Goal: Task Accomplishment & Management: Complete application form

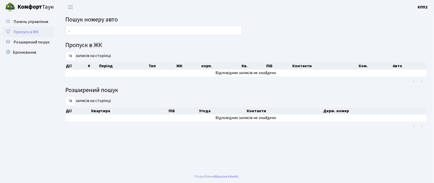
type input ","
click at [19, 31] on span "Пропуск в ЖК" at bounding box center [26, 32] width 25 height 6
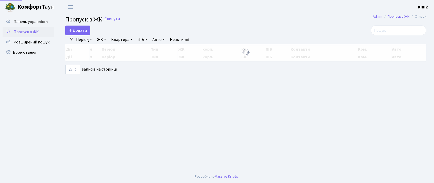
select select "25"
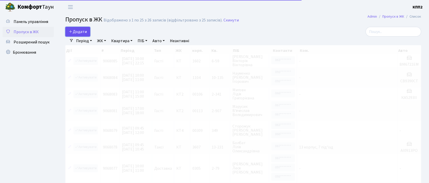
click at [84, 29] on span "Додати" at bounding box center [78, 32] width 18 height 6
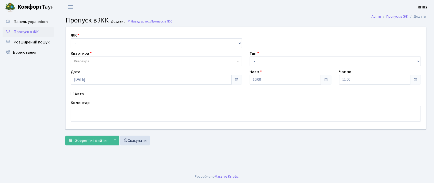
click at [72, 94] on input "Авто" at bounding box center [72, 93] width 3 height 3
checkbox input "true"
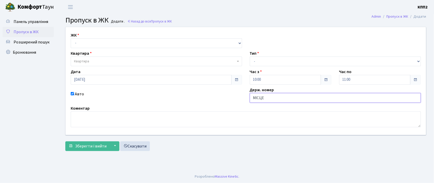
type input "МІСЦЕ"
click at [123, 40] on select "- КТ, вул. Регенераторна, 4 КТ2, просп. Соборності, 17 КТ3, вул. Березнева, 16 …" at bounding box center [156, 43] width 171 height 10
select select "271"
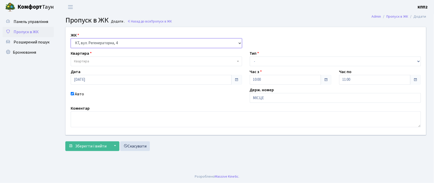
click at [71, 38] on select "- КТ, вул. Регенераторна, 4 КТ2, просп. Соборності, 17 КТ3, вул. Березнева, 16 …" at bounding box center [156, 43] width 171 height 10
select select
click at [124, 57] on span "Квартира" at bounding box center [156, 62] width 171 height 10
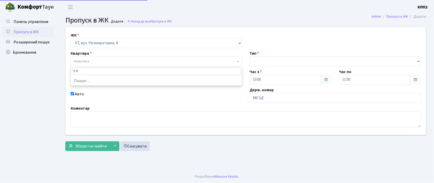
type input "5-81"
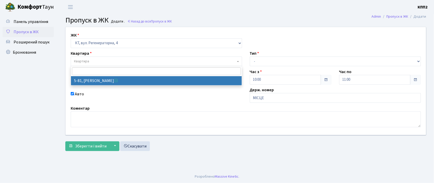
select select "2491"
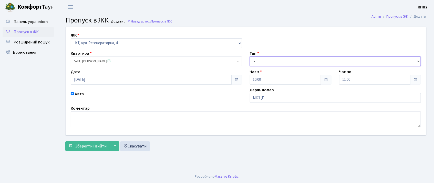
click at [291, 61] on select "- Доставка Таксі Гості Сервіс" at bounding box center [335, 62] width 171 height 10
select select "3"
click at [250, 57] on select "- Доставка Таксі Гості Сервіс" at bounding box center [335, 62] width 171 height 10
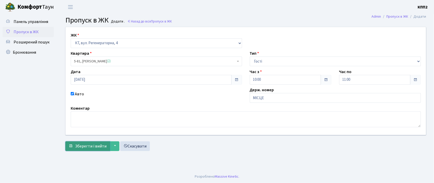
click at [83, 147] on span "Зберегти і вийти" at bounding box center [91, 147] width 32 height 6
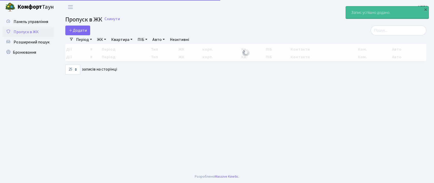
select select "25"
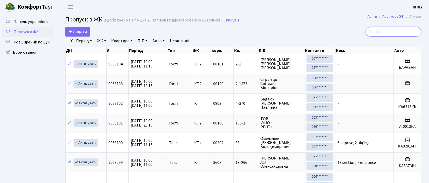
click at [389, 29] on input "search" at bounding box center [393, 32] width 56 height 10
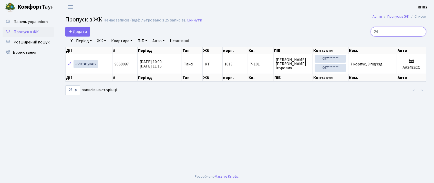
type input "2"
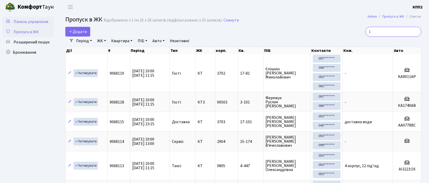
type input "1"
click at [12, 19] on link "Панель управління" at bounding box center [28, 22] width 51 height 10
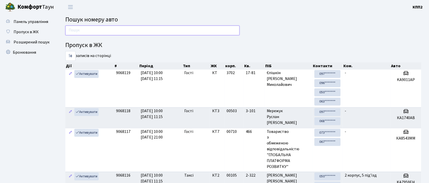
click at [88, 34] on input "text" at bounding box center [152, 31] width 174 height 10
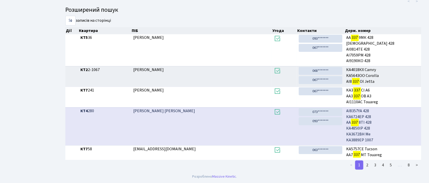
scroll to position [103, 0]
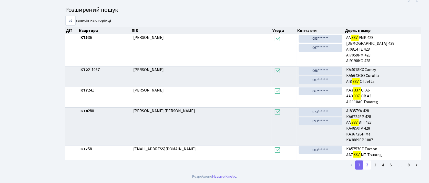
click at [366, 166] on link "2" at bounding box center [367, 165] width 8 height 9
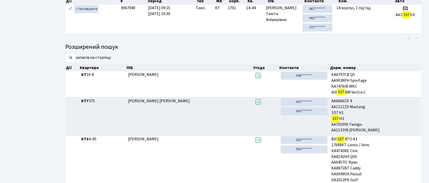
scroll to position [0, 0]
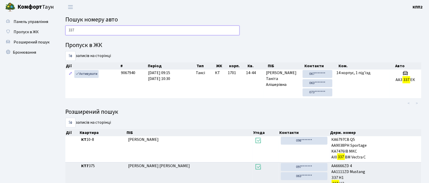
click at [200, 29] on input "337" at bounding box center [152, 31] width 174 height 10
type input "3"
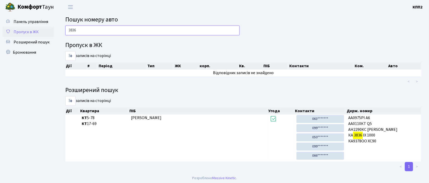
type input "3836"
click at [40, 30] on link "Пропуск в ЖК" at bounding box center [28, 32] width 51 height 10
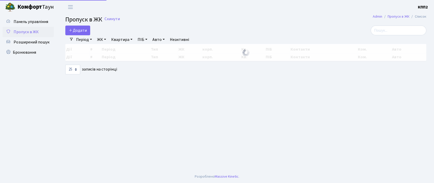
select select "25"
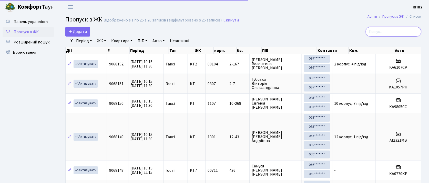
click at [402, 33] on input "search" at bounding box center [393, 32] width 56 height 10
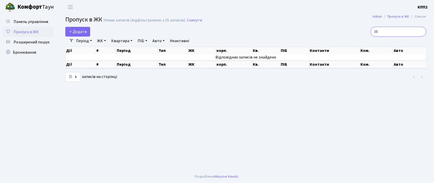
type input "3"
type input "2012"
click at [28, 21] on span "Панель управління" at bounding box center [31, 22] width 35 height 6
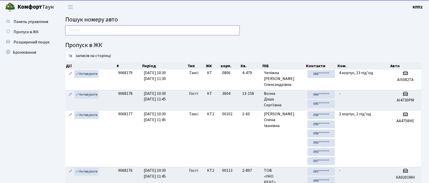
click at [89, 31] on input "text" at bounding box center [152, 31] width 174 height 10
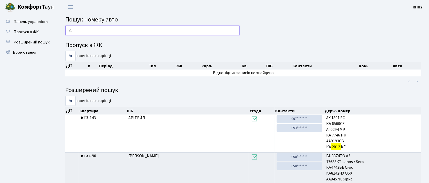
type input "2"
